Goal: Use online tool/utility: Utilize a website feature to perform a specific function

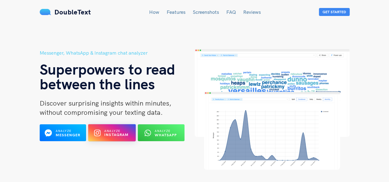
click at [107, 133] on b "Instagram" at bounding box center [116, 135] width 25 height 5
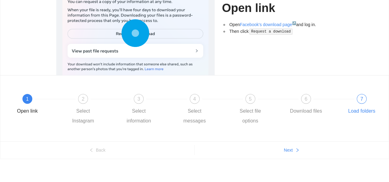
click at [361, 96] on span "7" at bounding box center [361, 98] width 3 height 5
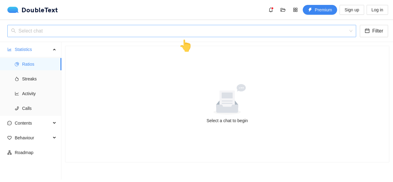
click at [104, 33] on input "search" at bounding box center [179, 31] width 337 height 12
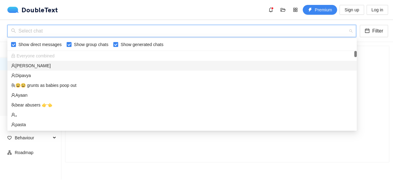
click at [39, 68] on div "[PERSON_NAME]" at bounding box center [182, 65] width 342 height 7
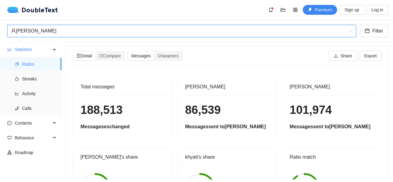
click at [102, 30] on div "[PERSON_NAME]" at bounding box center [179, 31] width 336 height 12
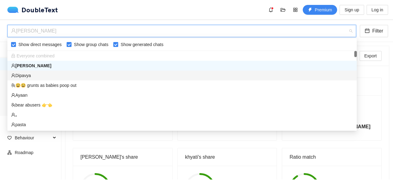
click at [42, 78] on div "Dipavya" at bounding box center [182, 75] width 342 height 7
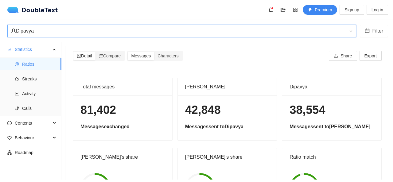
drag, startPoint x: 72, startPoint y: 17, endPoint x: 70, endPoint y: 26, distance: 9.5
click at [72, 18] on div "DoubleText Premium Sign up Log in" at bounding box center [196, 10] width 393 height 20
click at [70, 26] on div "Dipavya" at bounding box center [179, 31] width 336 height 12
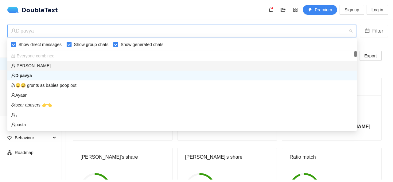
click at [88, 34] on div "Dipavya" at bounding box center [179, 31] width 336 height 12
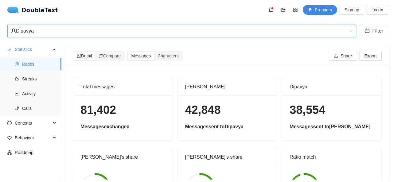
click at [326, 25] on div "Dipavya" at bounding box center [179, 31] width 336 height 12
click at [47, 32] on div "Dipavya" at bounding box center [179, 31] width 336 height 12
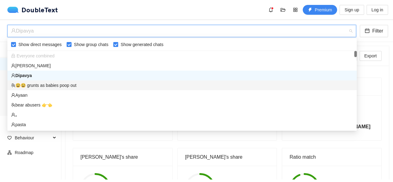
click at [38, 88] on div "😫😫 grunts as babies poop out" at bounding box center [182, 85] width 342 height 7
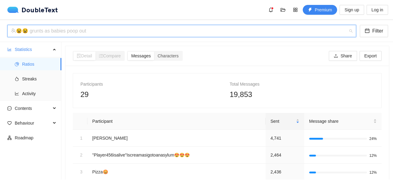
click at [50, 35] on div "😫😫 grunts as babies poop out" at bounding box center [179, 31] width 336 height 12
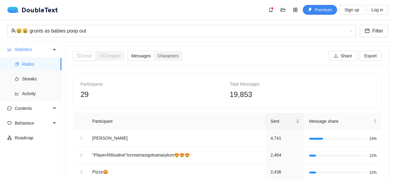
click at [85, 38] on body "DoubleText Premium Sign up Log in 📂 Click here or drop all unzipped folders to …" at bounding box center [196, 91] width 393 height 182
click at [84, 30] on div "😫😫 grunts as babies poop out" at bounding box center [179, 31] width 336 height 12
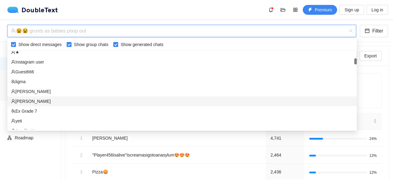
scroll to position [123, 0]
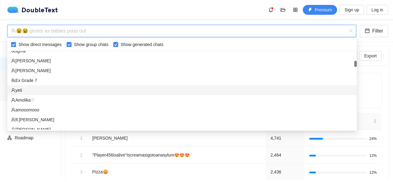
click at [29, 89] on div "yeti" at bounding box center [182, 90] width 342 height 7
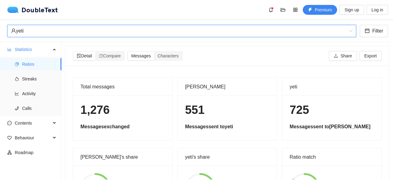
click at [53, 39] on div "yeti yeti Filter" at bounding box center [196, 31] width 393 height 22
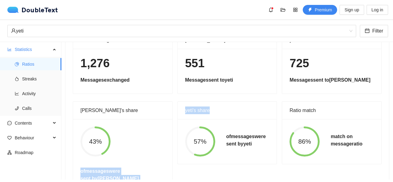
drag, startPoint x: 119, startPoint y: 135, endPoint x: 182, endPoint y: 157, distance: 66.6
click at [182, 157] on div "Total messages 1,276 Messages exchanged [PERSON_NAME] 551 Messages sent to yeti…" at bounding box center [227, 112] width 314 height 162
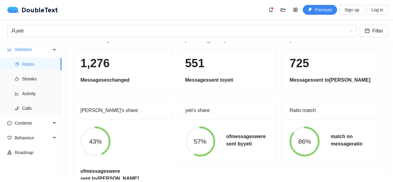
click at [241, 145] on h5 "of messages were sent by [PERSON_NAME]" at bounding box center [246, 140] width 40 height 15
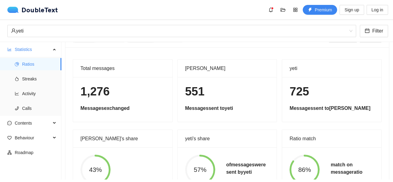
scroll to position [0, 0]
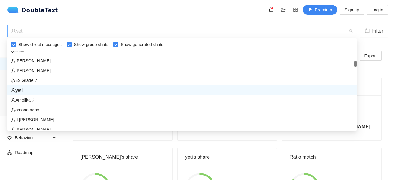
click at [74, 35] on div "yeti" at bounding box center [179, 31] width 336 height 12
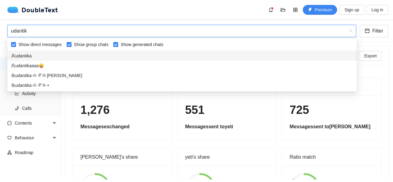
type input "udantika"
click at [68, 53] on div "udantika" at bounding box center [182, 56] width 342 height 7
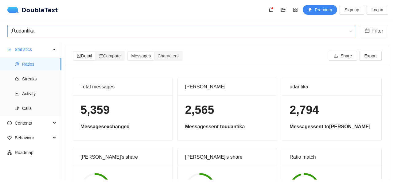
click at [49, 24] on div "udantika Filter" at bounding box center [196, 31] width 393 height 22
click at [49, 27] on div "udantika" at bounding box center [179, 31] width 336 height 12
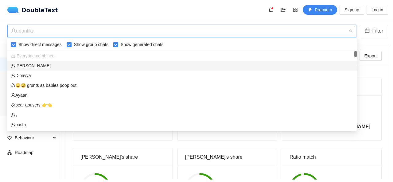
click at [47, 70] on div "[PERSON_NAME]" at bounding box center [182, 66] width 350 height 10
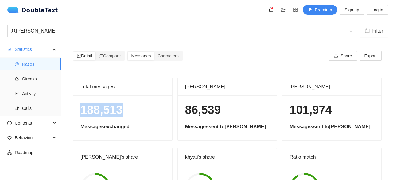
drag, startPoint x: 132, startPoint y: 109, endPoint x: 81, endPoint y: 108, distance: 51.0
click at [81, 108] on h1 "188,513" at bounding box center [122, 110] width 84 height 14
copy h1 "188,513"
click at [96, 40] on div "[PERSON_NAME] Filter" at bounding box center [196, 31] width 393 height 22
click at [104, 29] on div "[PERSON_NAME]" at bounding box center [179, 31] width 336 height 12
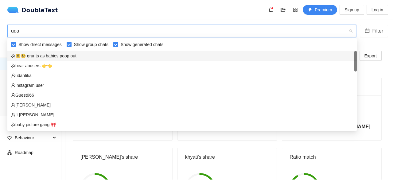
type input "udan"
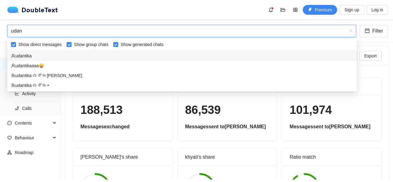
click at [50, 59] on div "udantika" at bounding box center [182, 56] width 342 height 7
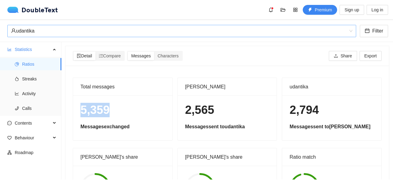
drag, startPoint x: 80, startPoint y: 112, endPoint x: 158, endPoint y: 111, distance: 78.0
click at [158, 111] on div "5,359 Messages exchanged" at bounding box center [122, 118] width 99 height 45
copy h1 "5,359"
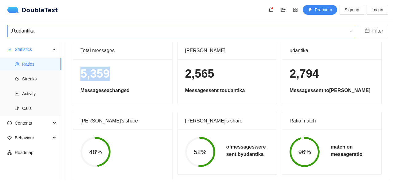
scroll to position [47, 0]
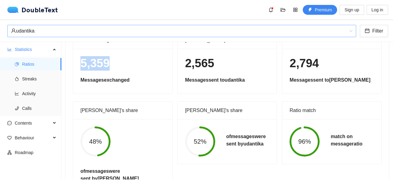
click at [51, 25] on div "udantika" at bounding box center [179, 31] width 336 height 12
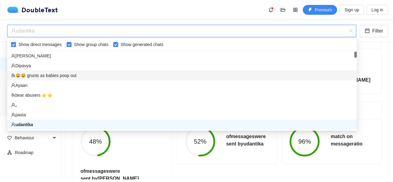
scroll to position [0, 0]
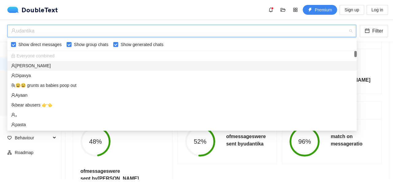
click at [33, 68] on div "[PERSON_NAME]" at bounding box center [182, 65] width 342 height 7
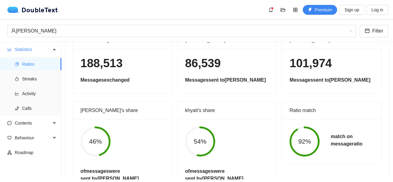
click at [128, 24] on div "[PERSON_NAME] Filter" at bounding box center [196, 31] width 393 height 22
click at [129, 21] on div "[PERSON_NAME] Filter" at bounding box center [196, 31] width 393 height 22
click at [116, 35] on div "[PERSON_NAME]" at bounding box center [179, 31] width 336 height 12
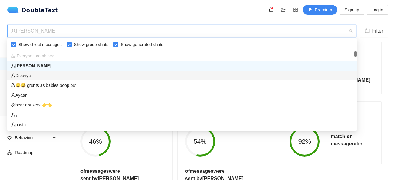
click at [45, 72] on div "Dipavya" at bounding box center [182, 75] width 342 height 7
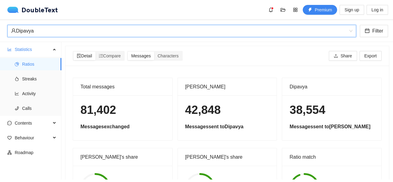
click at [102, 27] on div "Dipavya" at bounding box center [179, 31] width 336 height 12
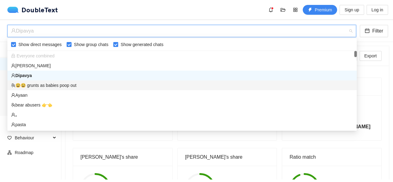
click at [58, 79] on div "Dipavya" at bounding box center [182, 75] width 342 height 7
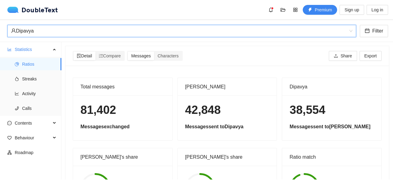
drag, startPoint x: 68, startPoint y: 43, endPoint x: 75, endPoint y: 29, distance: 15.8
click at [71, 39] on div "Dipavya Dipavya Filter Statistics Ratios Streaks Activity Calls Contents Behavi…" at bounding box center [196, 100] width 393 height 160
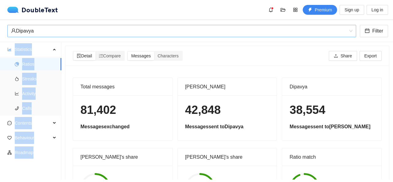
click at [76, 26] on div "Dipavya" at bounding box center [179, 31] width 336 height 12
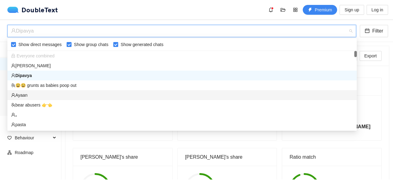
click at [36, 97] on div "Ayaan" at bounding box center [182, 95] width 342 height 7
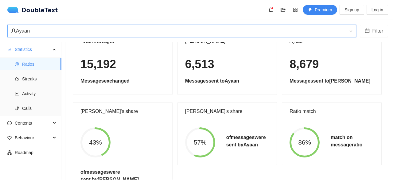
scroll to position [47, 0]
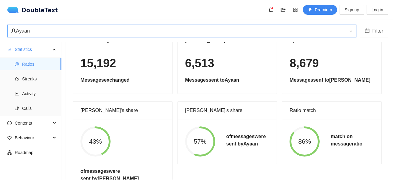
click at [68, 29] on div "[PERSON_NAME] Filter" at bounding box center [196, 31] width 393 height 22
click at [63, 35] on div "Ayaan" at bounding box center [179, 31] width 336 height 12
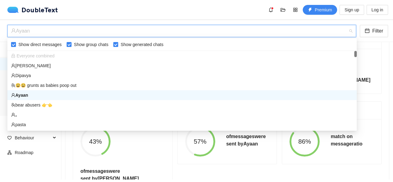
scroll to position [31, 0]
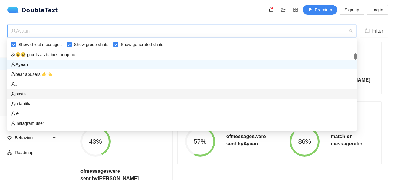
click at [44, 96] on div "pasta" at bounding box center [182, 94] width 342 height 7
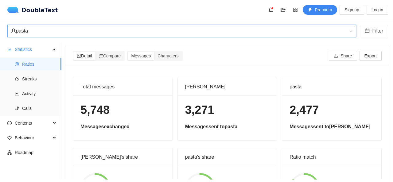
scroll to position [47, 0]
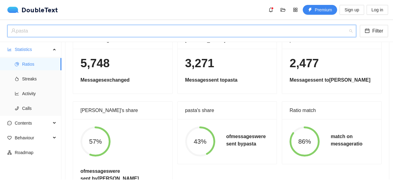
click at [131, 29] on div "pasta" at bounding box center [179, 31] width 336 height 12
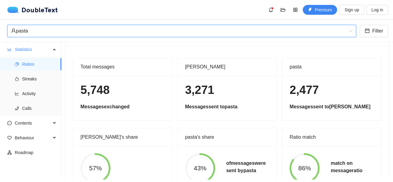
scroll to position [0, 0]
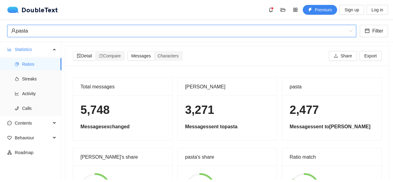
click at [251, 33] on div "pasta" at bounding box center [179, 31] width 336 height 12
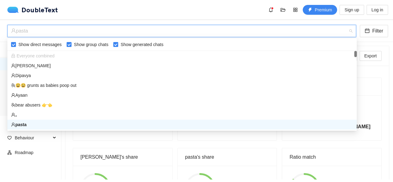
click at [216, 36] on div "pasta" at bounding box center [179, 31] width 336 height 12
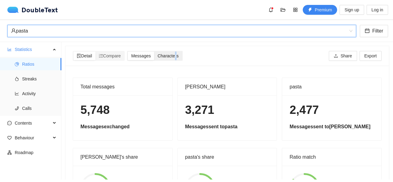
click at [178, 59] on div "Characters" at bounding box center [168, 56] width 28 height 9
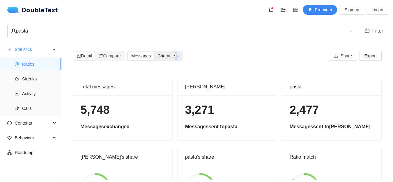
click at [177, 58] on span "Characters" at bounding box center [168, 55] width 21 height 5
click at [154, 52] on input "Characters" at bounding box center [154, 52] width 0 height 0
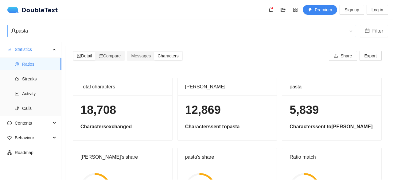
click at [166, 27] on div "pasta" at bounding box center [179, 31] width 336 height 12
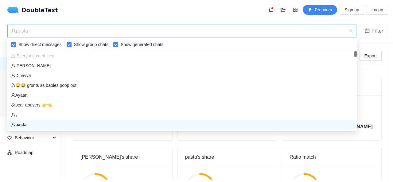
click at [165, 27] on div "pasta" at bounding box center [179, 31] width 336 height 12
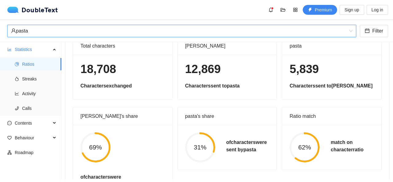
scroll to position [47, 0]
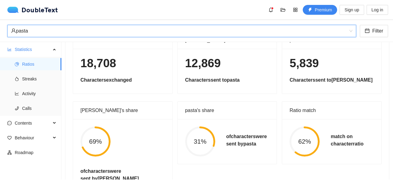
click at [123, 29] on div "pasta" at bounding box center [179, 31] width 336 height 12
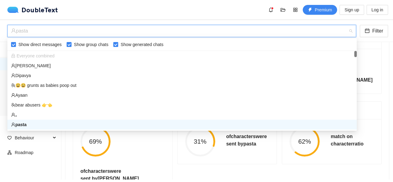
click at [51, 63] on div "[PERSON_NAME]" at bounding box center [182, 65] width 342 height 7
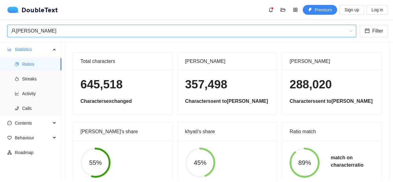
scroll to position [16, 0]
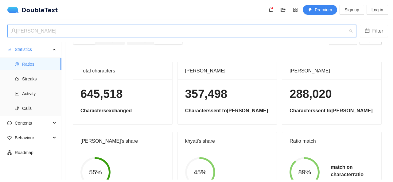
click at [205, 29] on div "[PERSON_NAME]" at bounding box center [179, 31] width 336 height 12
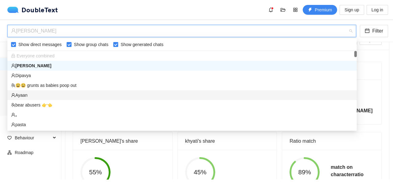
click at [42, 94] on div "Ayaan" at bounding box center [182, 95] width 342 height 7
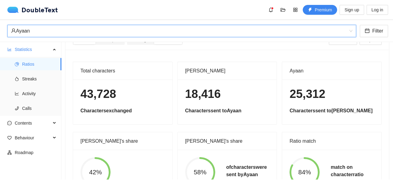
click at [123, 23] on div "[PERSON_NAME] Filter" at bounding box center [196, 31] width 393 height 22
click at [120, 33] on div "Ayaan" at bounding box center [179, 31] width 336 height 12
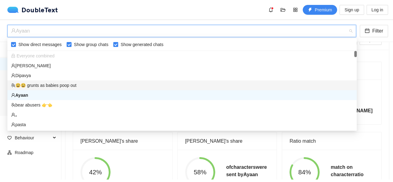
scroll to position [31, 0]
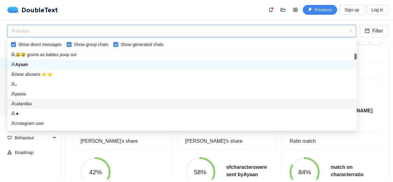
drag, startPoint x: 25, startPoint y: 98, endPoint x: 28, endPoint y: 104, distance: 6.6
click at [28, 104] on div "😫😫 grunts as babies poop out Ayaan bear abusers 👉👈 ｡ pasta udantika ★ Instagram…" at bounding box center [182, 99] width 350 height 98
click at [28, 104] on div "udantika" at bounding box center [182, 103] width 342 height 7
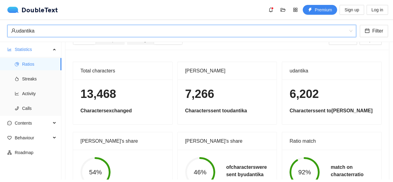
click at [184, 34] on div "udantika" at bounding box center [179, 31] width 336 height 12
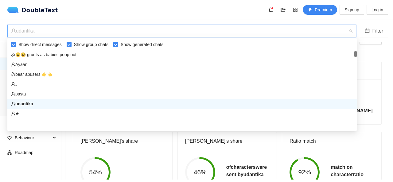
scroll to position [0, 0]
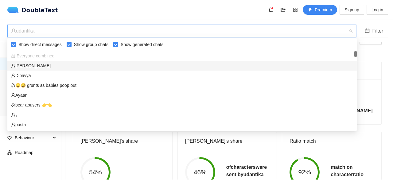
click at [45, 65] on div "[PERSON_NAME]" at bounding box center [182, 65] width 342 height 7
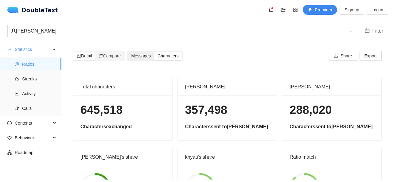
click at [141, 54] on span "Messages" at bounding box center [141, 55] width 20 height 5
click at [128, 52] on input "Messages" at bounding box center [128, 52] width 0 height 0
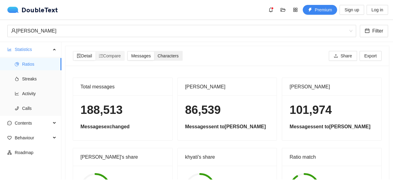
click at [174, 53] on span "Characters" at bounding box center [168, 55] width 21 height 5
click at [154, 52] on input "Characters" at bounding box center [154, 52] width 0 height 0
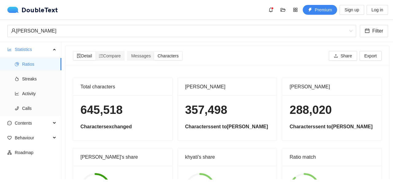
drag, startPoint x: 284, startPoint y: 95, endPoint x: 281, endPoint y: 92, distance: 4.6
click at [284, 95] on div "[PERSON_NAME]" at bounding box center [331, 87] width 99 height 18
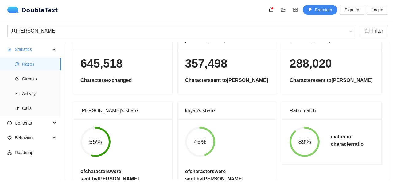
scroll to position [47, 0]
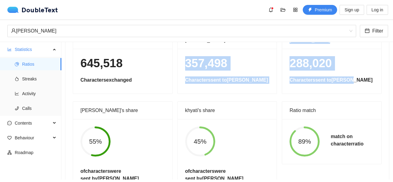
drag, startPoint x: 181, startPoint y: 65, endPoint x: 349, endPoint y: 70, distance: 167.8
click at [349, 70] on div "Total characters 645,518 Characters exchanged [PERSON_NAME] 357,498 Characters …" at bounding box center [227, 112] width 314 height 162
click at [348, 70] on h1 "288,020" at bounding box center [332, 63] width 84 height 14
click at [335, 58] on h1 "288,020" at bounding box center [332, 63] width 84 height 14
drag, startPoint x: 330, startPoint y: 61, endPoint x: 180, endPoint y: 57, distance: 149.9
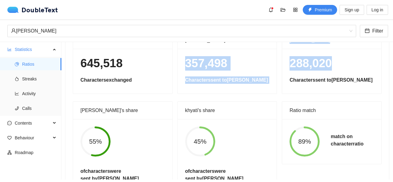
click at [180, 57] on div "Total characters 645,518 Characters exchanged [PERSON_NAME] 357,498 Characters …" at bounding box center [227, 112] width 314 height 162
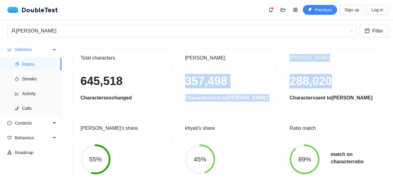
scroll to position [16, 0]
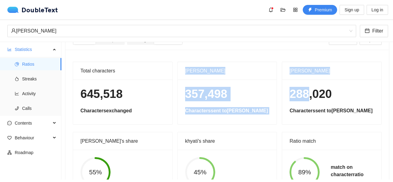
drag, startPoint x: 184, startPoint y: 70, endPoint x: 299, endPoint y: 91, distance: 116.8
click at [299, 91] on div "Total characters 645,518 Characters exchanged [PERSON_NAME] 357,498 Characters …" at bounding box center [227, 143] width 314 height 162
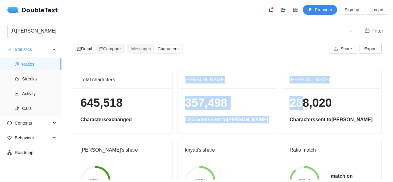
scroll to position [0, 0]
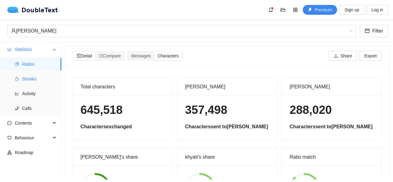
click at [29, 83] on span "Streaks" at bounding box center [39, 79] width 34 height 12
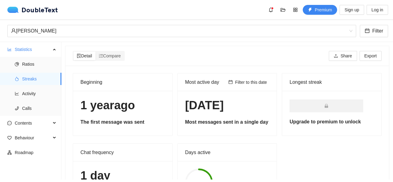
scroll to position [68, 0]
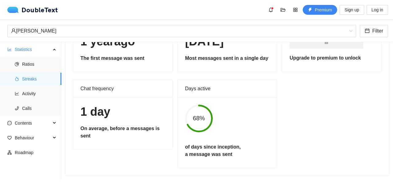
drag, startPoint x: 225, startPoint y: 152, endPoint x: 182, endPoint y: 82, distance: 81.6
click at [182, 82] on div "Days active 68% of days since inception, a message was sent" at bounding box center [228, 124] width 100 height 89
click at [182, 82] on div "Days active" at bounding box center [227, 89] width 99 height 18
drag, startPoint x: 185, startPoint y: 85, endPoint x: 217, endPoint y: 85, distance: 31.3
click at [217, 85] on div "Days active" at bounding box center [227, 89] width 99 height 18
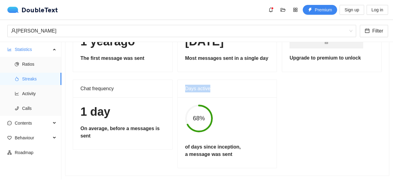
drag, startPoint x: 233, startPoint y: 151, endPoint x: 182, endPoint y: 142, distance: 52.4
click at [182, 143] on div "of days since inception, a message was sent" at bounding box center [213, 151] width 67 height 17
drag, startPoint x: 183, startPoint y: 84, endPoint x: 228, endPoint y: 85, distance: 44.5
click at [228, 85] on div "Days active" at bounding box center [227, 89] width 99 height 18
drag, startPoint x: 135, startPoint y: 91, endPoint x: 77, endPoint y: 84, distance: 58.1
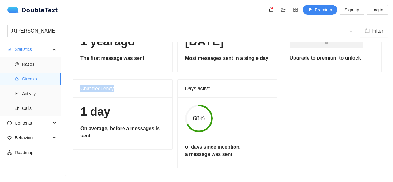
click at [77, 84] on div "Chat frequency" at bounding box center [122, 89] width 99 height 18
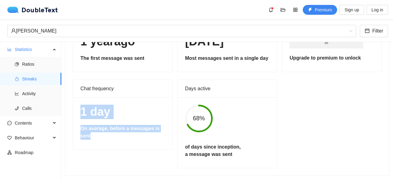
drag, startPoint x: 77, startPoint y: 105, endPoint x: 144, endPoint y: 137, distance: 74.7
click at [144, 137] on div "1 day On average, before a messages is sent" at bounding box center [122, 123] width 99 height 52
click at [144, 134] on h5 "On average, before a messages is sent" at bounding box center [122, 132] width 84 height 15
click at [140, 125] on h5 "On average, before a messages is sent" at bounding box center [122, 132] width 84 height 15
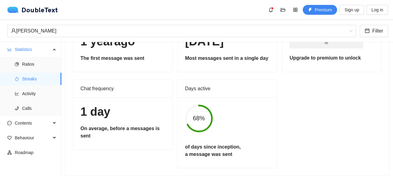
scroll to position [6, 0]
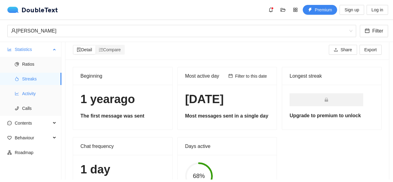
click at [52, 92] on span "Activity" at bounding box center [39, 94] width 34 height 12
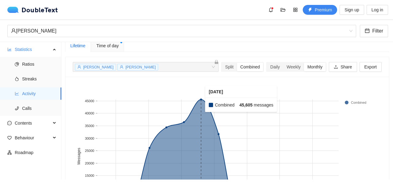
click at [201, 100] on rect at bounding box center [202, 157] width 18 height 114
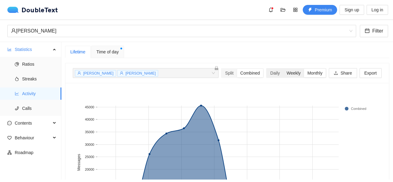
click at [288, 74] on div "Weekly" at bounding box center [293, 73] width 21 height 9
click at [283, 69] on input "Weekly" at bounding box center [283, 69] width 0 height 0
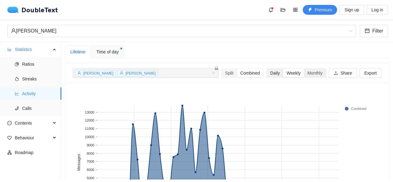
click at [270, 75] on div "Daily" at bounding box center [275, 73] width 16 height 9
click at [267, 69] on input "Daily" at bounding box center [267, 69] width 0 height 0
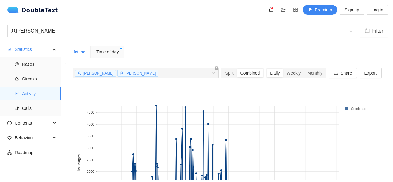
click at [107, 51] on span "Time of day" at bounding box center [107, 52] width 22 height 7
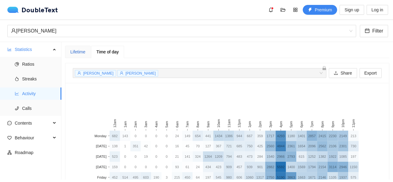
click at [83, 53] on div "Lifetime" at bounding box center [77, 52] width 15 height 7
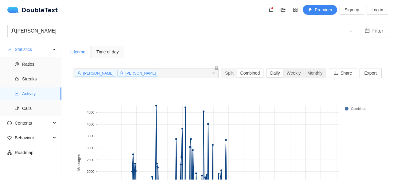
click at [273, 70] on div "Daily" at bounding box center [275, 73] width 16 height 9
click at [267, 69] on input "Daily" at bounding box center [267, 69] width 0 height 0
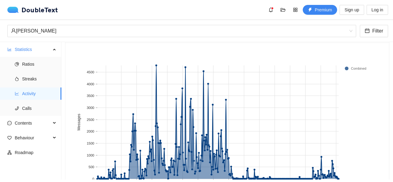
scroll to position [31, 0]
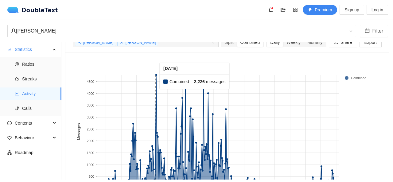
click at [155, 75] on rect at bounding box center [155, 132] width 1 height 114
click at [156, 75] on rect at bounding box center [156, 132] width 1 height 114
click at [91, 31] on div "[PERSON_NAME]" at bounding box center [179, 31] width 336 height 12
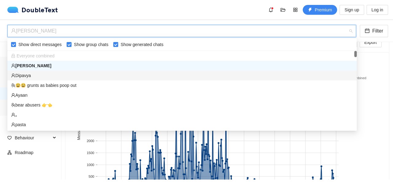
click at [40, 72] on div "Dipavya" at bounding box center [182, 76] width 350 height 10
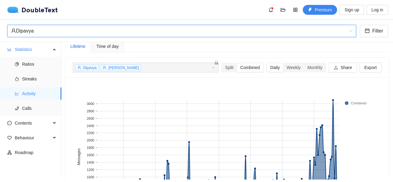
scroll to position [0, 0]
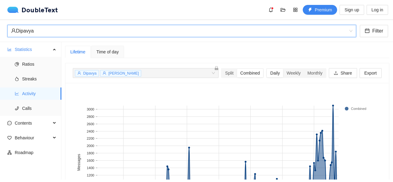
click at [109, 32] on div "Dipavya" at bounding box center [179, 31] width 336 height 12
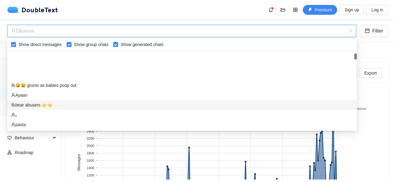
scroll to position [31, 0]
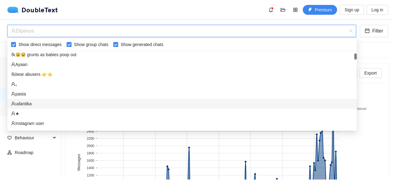
click at [41, 100] on div "udantika" at bounding box center [182, 104] width 350 height 10
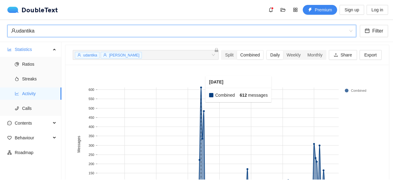
scroll to position [0, 0]
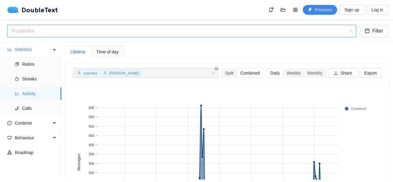
click at [130, 36] on div "udantika" at bounding box center [179, 31] width 336 height 12
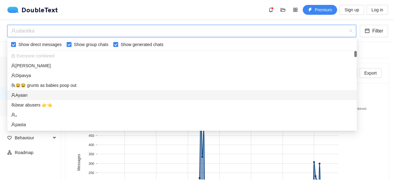
click at [31, 93] on div "Ayaan" at bounding box center [182, 95] width 342 height 7
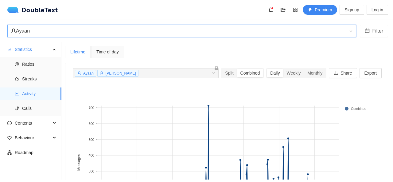
click at [96, 34] on div "Ayaan" at bounding box center [179, 31] width 336 height 12
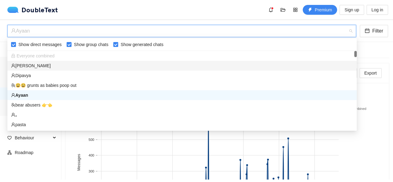
click at [36, 65] on div "[PERSON_NAME]" at bounding box center [182, 65] width 342 height 7
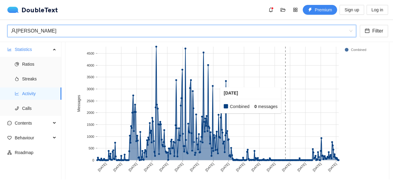
scroll to position [80, 0]
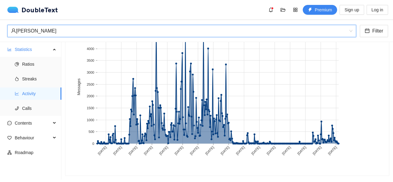
click at [69, 34] on div "[PERSON_NAME]" at bounding box center [179, 31] width 336 height 12
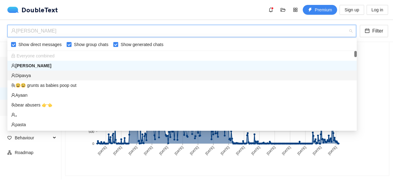
click at [34, 72] on div "Dipavya" at bounding box center [182, 76] width 350 height 10
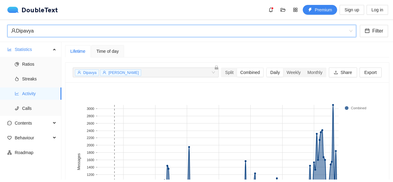
scroll to position [0, 0]
click at [101, 29] on div "Dipavya" at bounding box center [179, 31] width 336 height 12
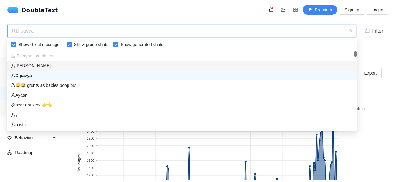
click at [29, 64] on div "[PERSON_NAME]" at bounding box center [182, 65] width 342 height 7
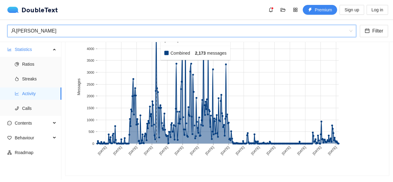
scroll to position [80, 0]
